Goal: Task Accomplishment & Management: Manage account settings

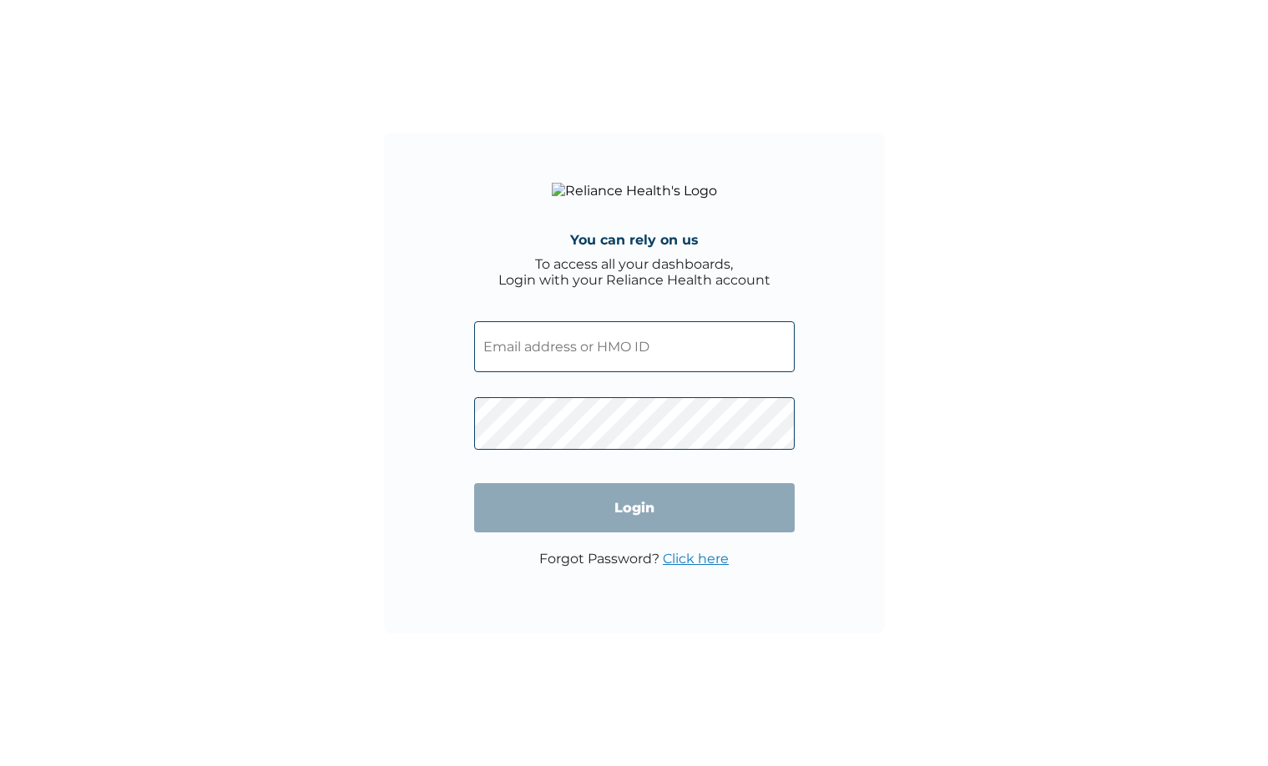
drag, startPoint x: 603, startPoint y: 409, endPoint x: 623, endPoint y: 372, distance: 42.2
click at [602, 404] on span at bounding box center [634, 420] width 320 height 78
click at [623, 372] on input "text" at bounding box center [634, 346] width 320 height 51
paste input "RET/10178/A"
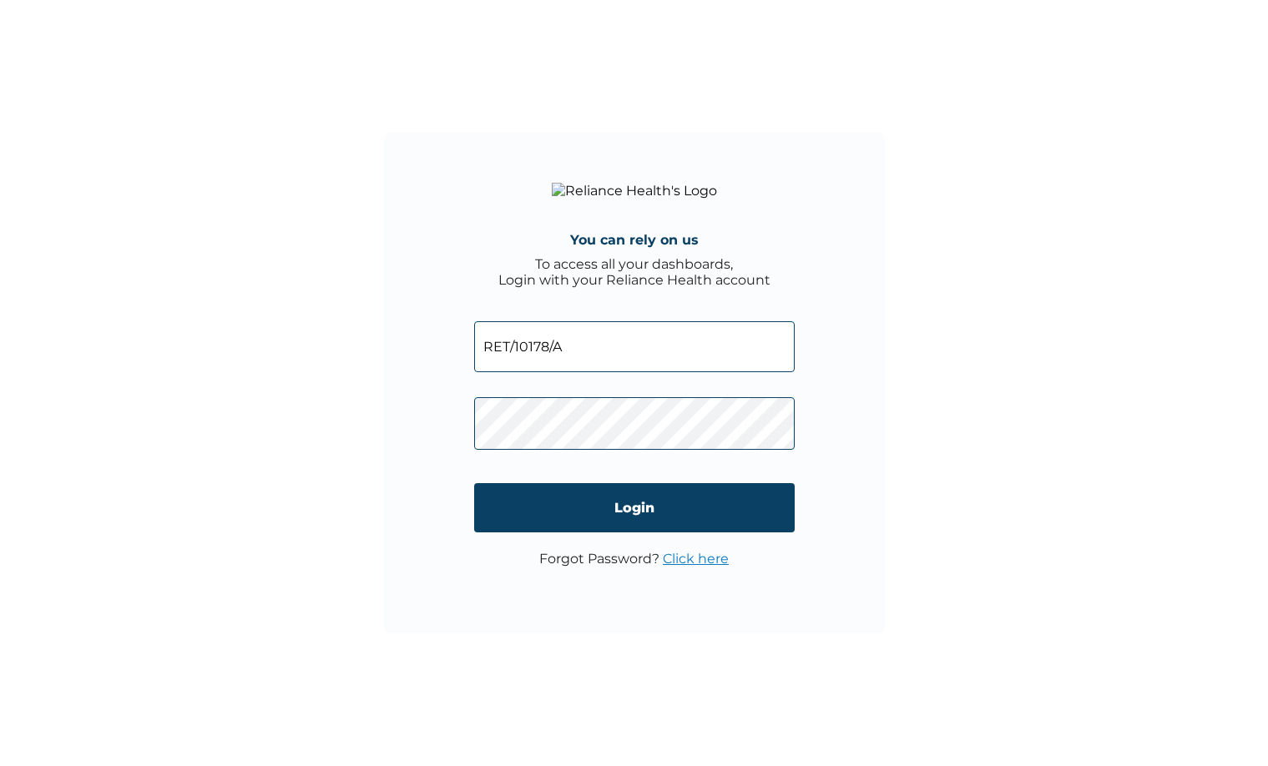
type input "RET/10178/A"
click at [571, 532] on input "Login" at bounding box center [634, 507] width 320 height 49
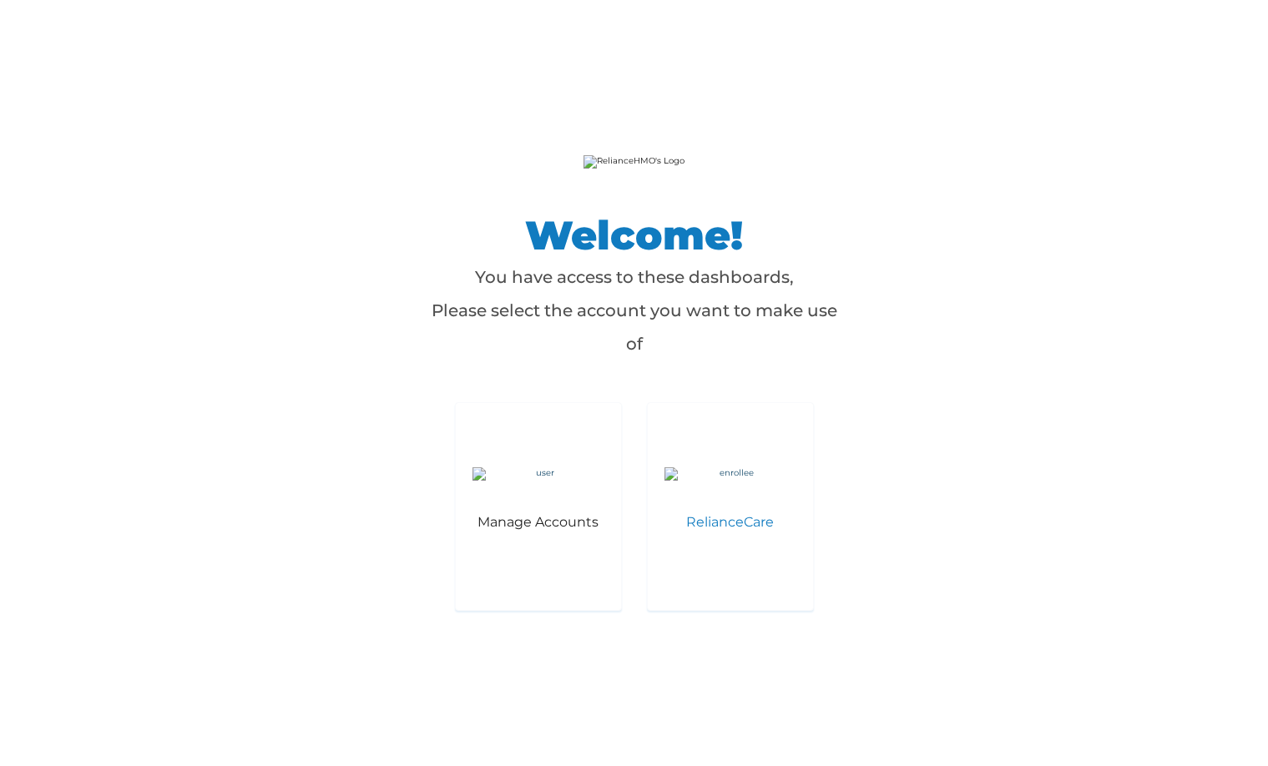
click at [795, 517] on div "RelianceCare" at bounding box center [730, 506] width 167 height 209
